Goal: Navigation & Orientation: Find specific page/section

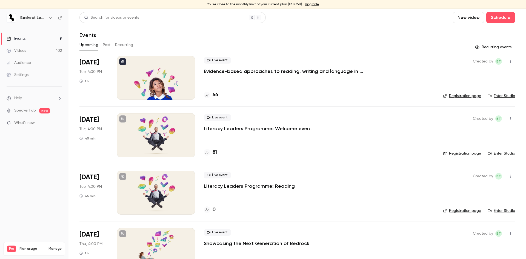
click at [50, 19] on icon "button" at bounding box center [50, 18] width 4 height 4
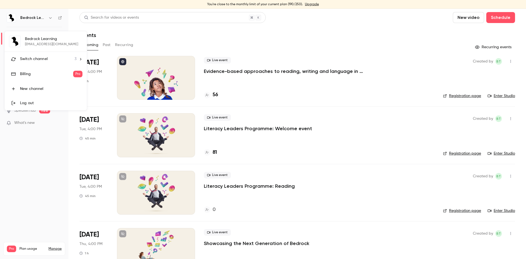
click at [41, 57] on span "Switch channel" at bounding box center [34, 59] width 28 height 6
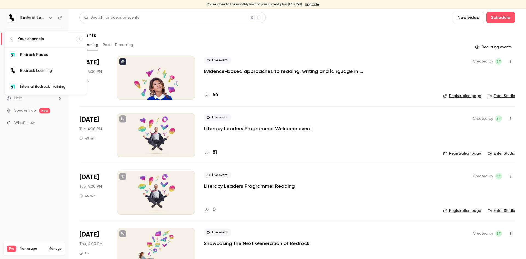
click at [43, 85] on div "Internal Bedrock Training" at bounding box center [51, 86] width 62 height 5
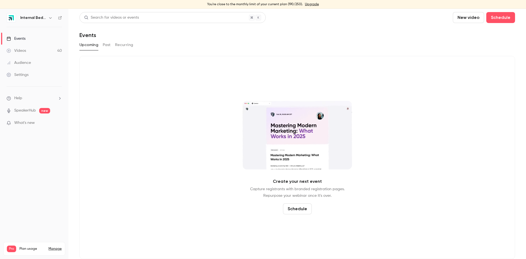
click at [40, 53] on link "Videos 40" at bounding box center [34, 51] width 69 height 12
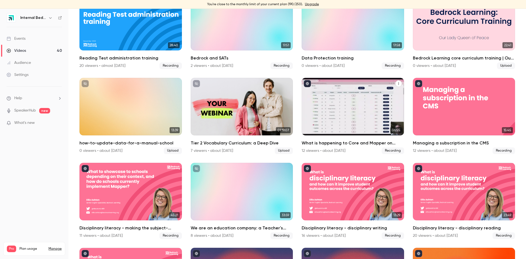
scroll to position [639, 0]
